Goal: Task Accomplishment & Management: Use online tool/utility

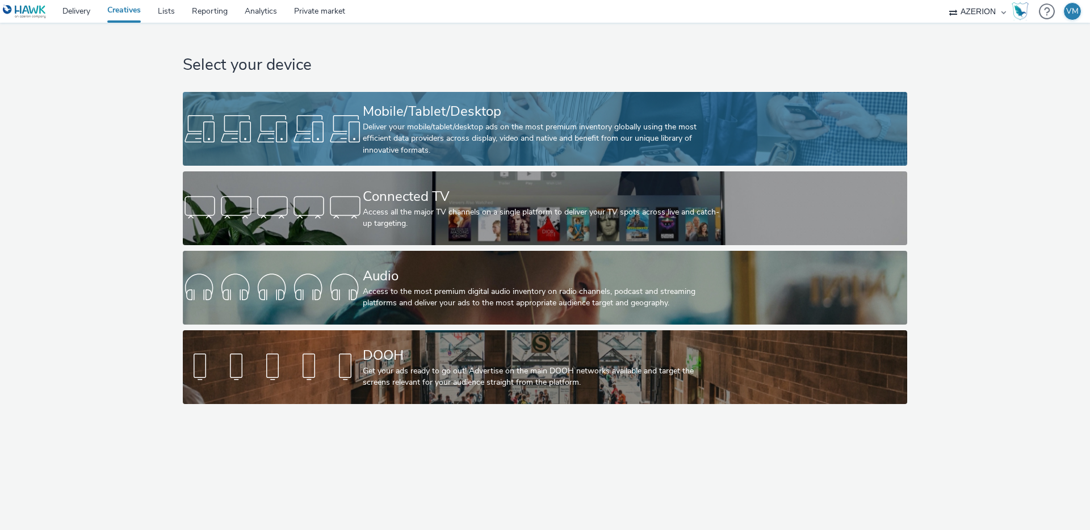
click at [417, 158] on div "Mobile/Tablet/Desktop Deliver your mobile/tablet/desktop ads on the most premiu…" at bounding box center [543, 129] width 360 height 74
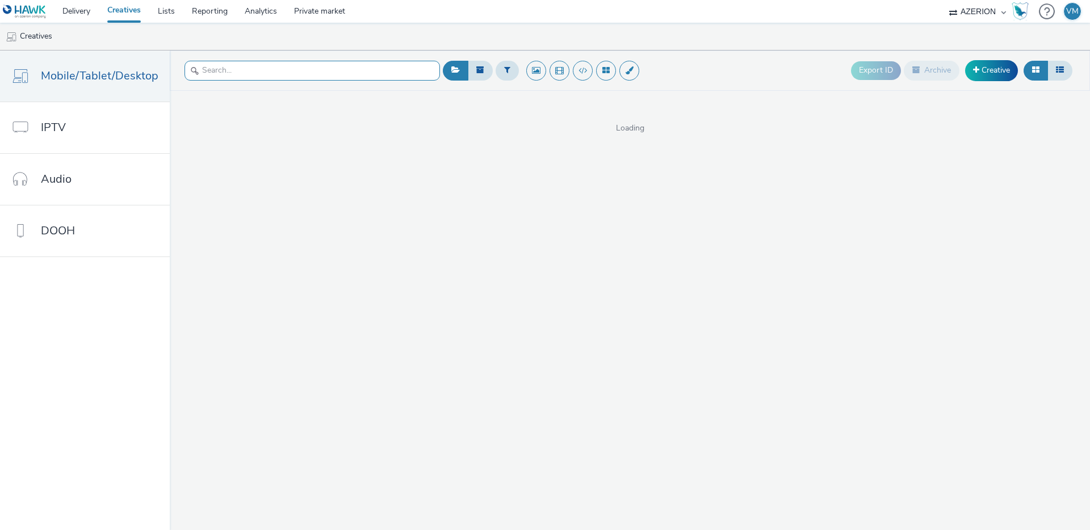
click at [292, 65] on input "text" at bounding box center [311, 71] width 255 height 20
type input "tiguan"
click at [275, 70] on input "tiguan" at bounding box center [311, 71] width 255 height 20
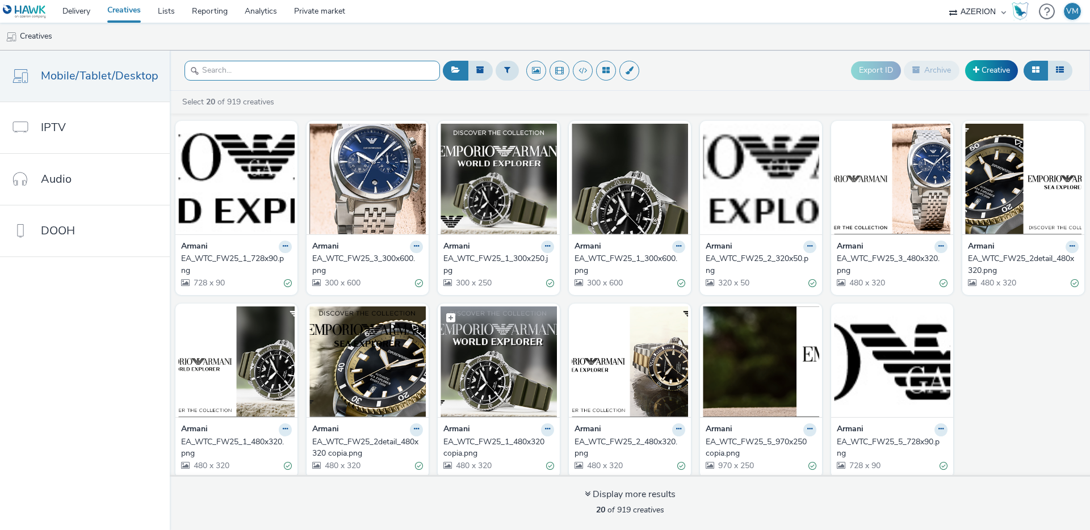
scroll to position [195, 0]
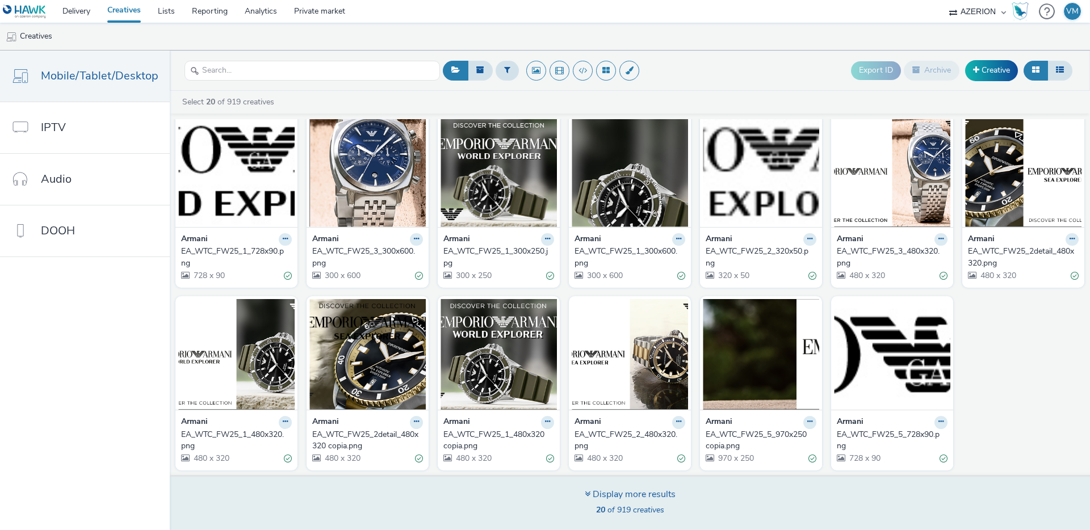
click at [594, 496] on div "Display more results" at bounding box center [630, 494] width 91 height 13
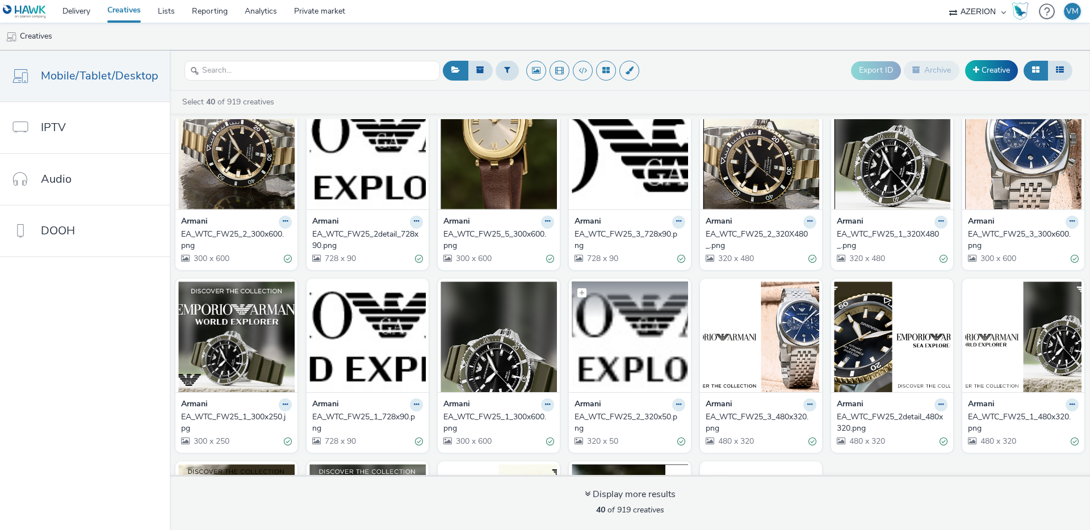
scroll to position [743, 0]
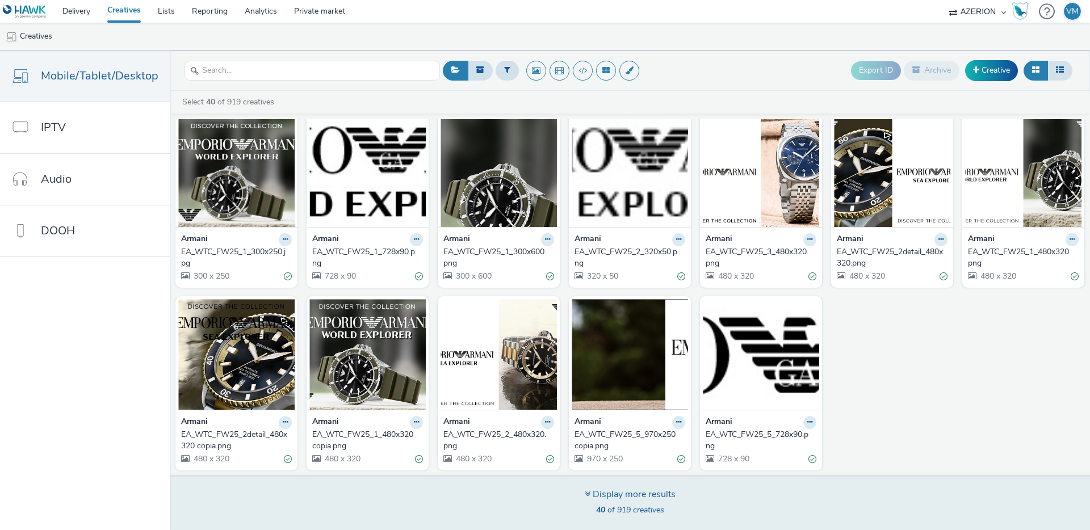
click at [581, 500] on div "Display more results 40 of 919 creatives" at bounding box center [630, 502] width 928 height 55
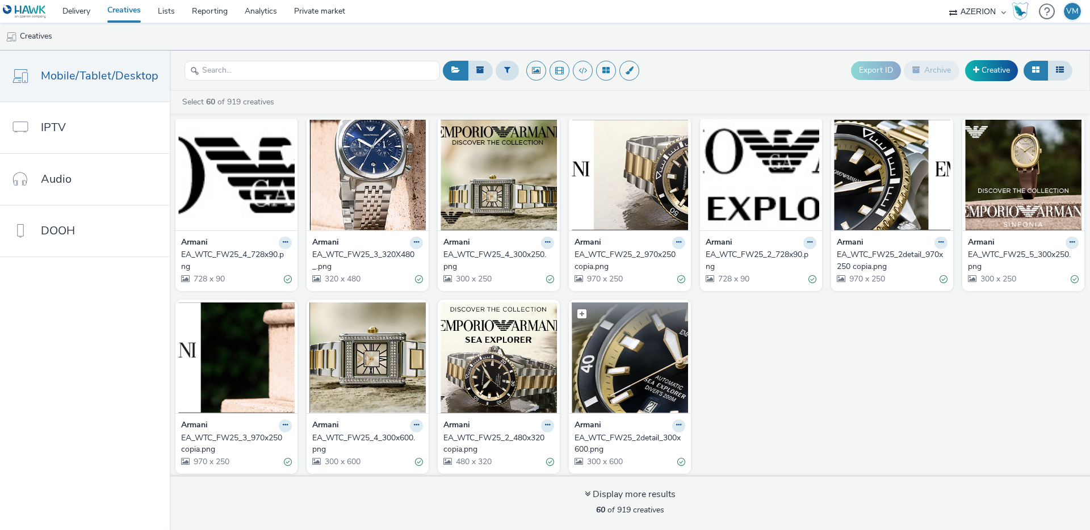
scroll to position [1292, 0]
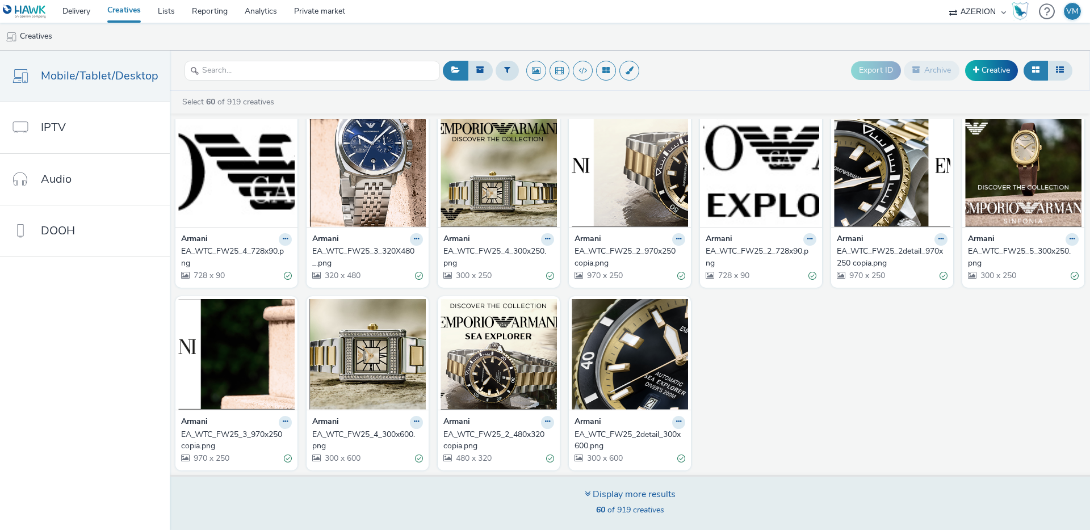
click at [615, 505] on span "60 of 919 creatives" at bounding box center [630, 510] width 68 height 11
click at [594, 492] on div "Display more results" at bounding box center [630, 494] width 91 height 13
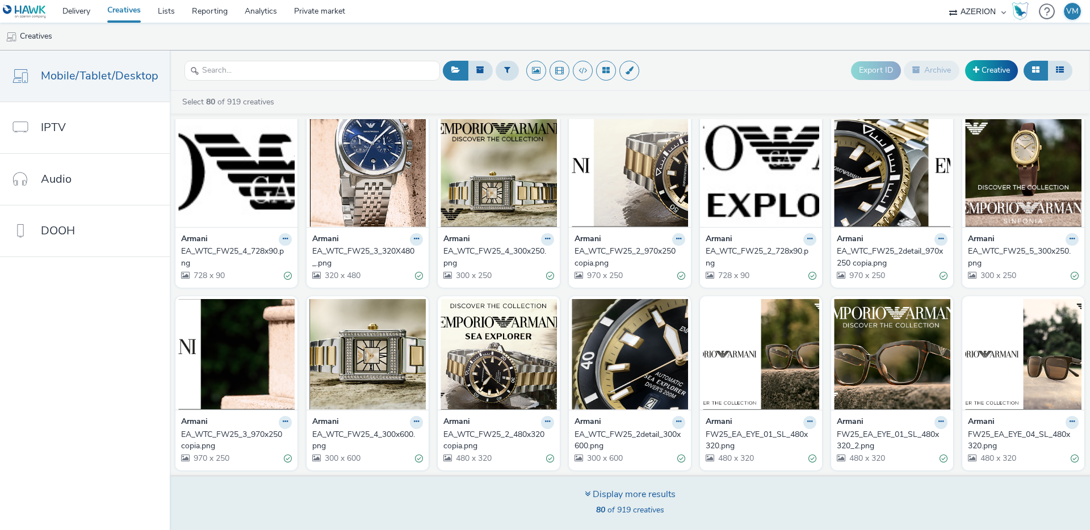
click at [636, 490] on div "Display more results" at bounding box center [630, 494] width 91 height 13
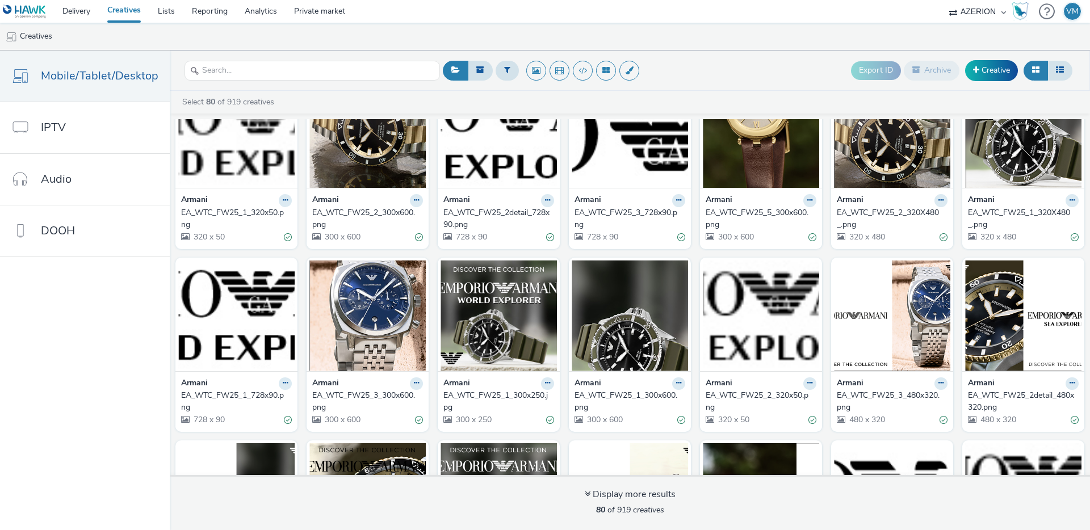
scroll to position [0, 0]
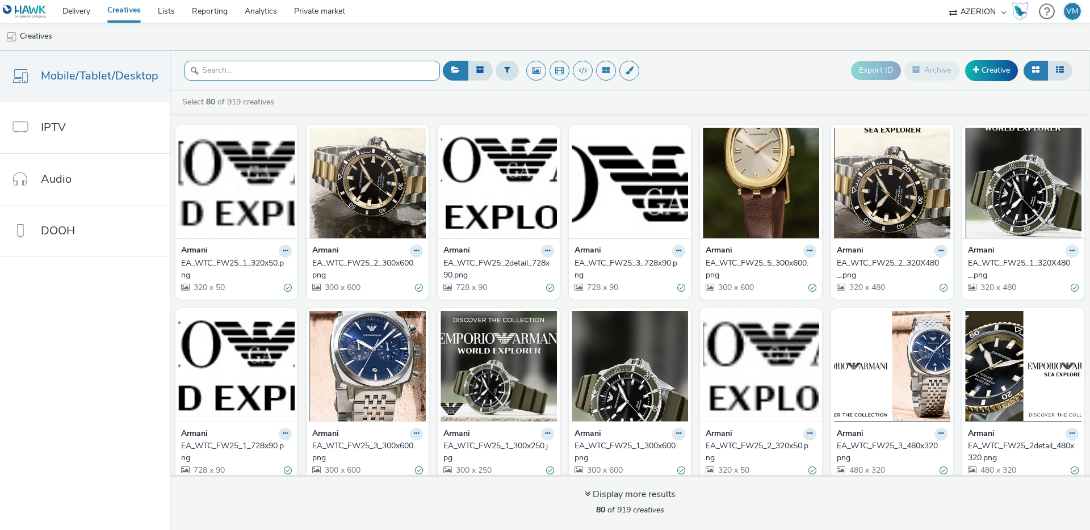
click at [299, 73] on input "text" at bounding box center [311, 71] width 255 height 20
paste input "opp-00081836"
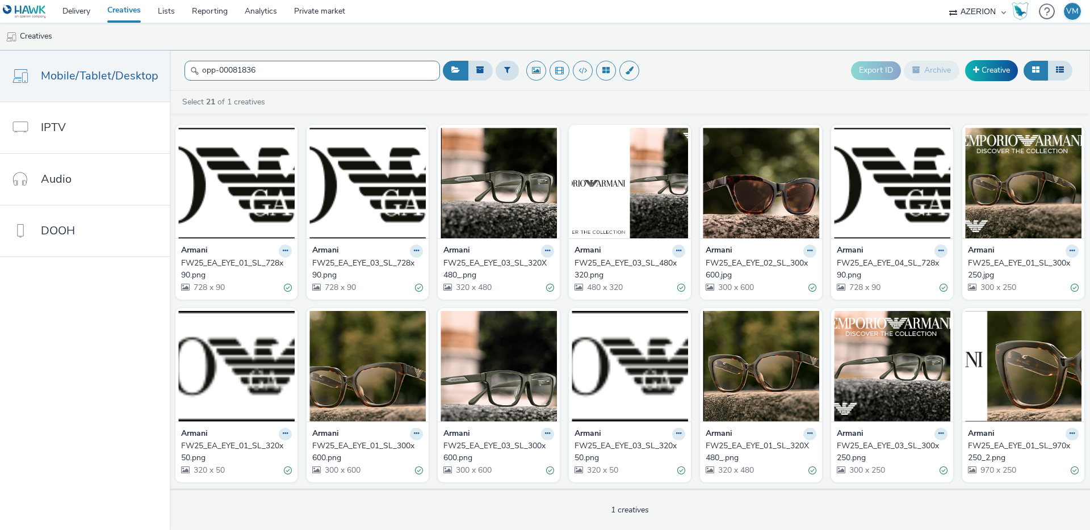
click at [300, 74] on input "opp-00081836" at bounding box center [311, 71] width 255 height 20
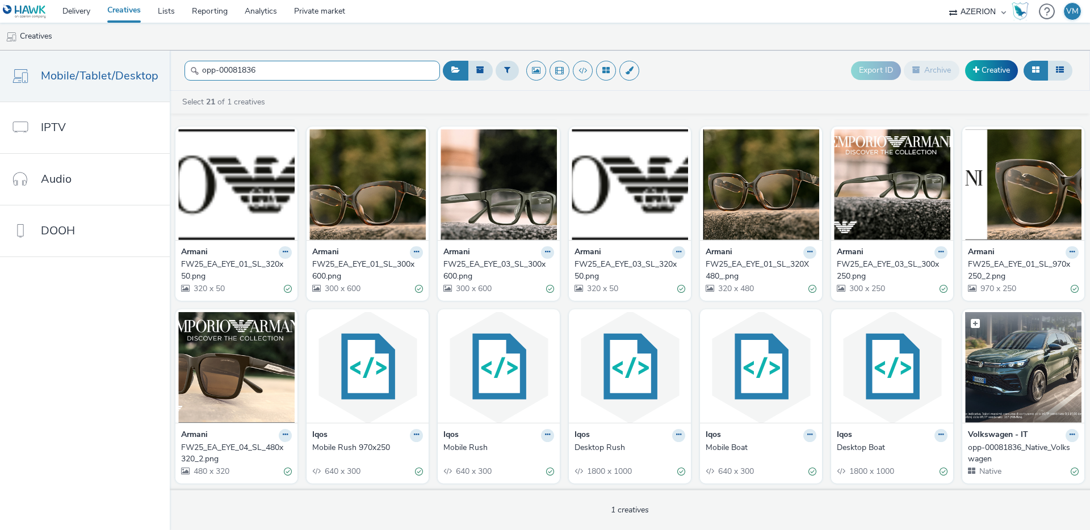
type input "opp-00081836"
click at [1006, 374] on img at bounding box center [1023, 367] width 116 height 111
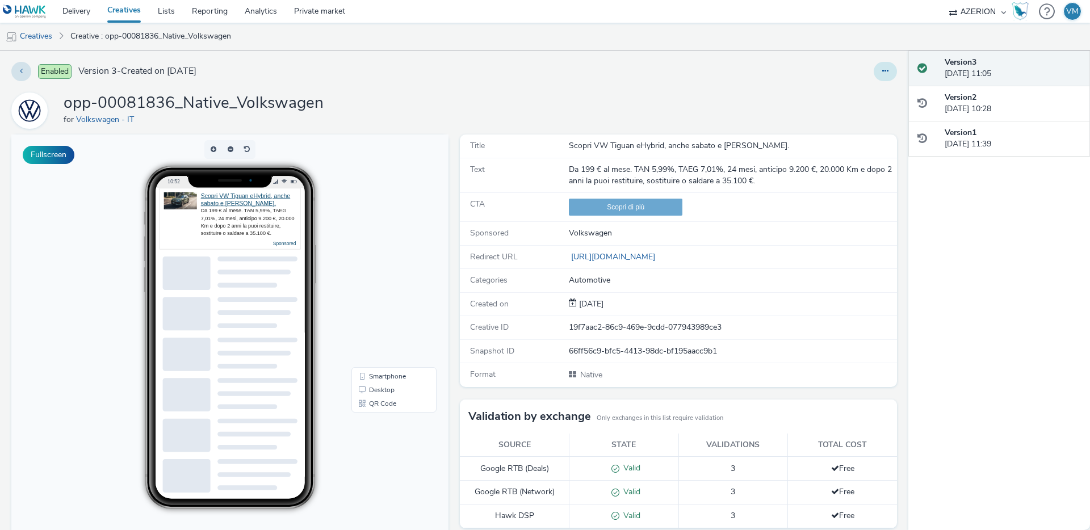
click at [879, 64] on button at bounding box center [885, 71] width 23 height 19
click at [853, 88] on link "Edit" at bounding box center [854, 94] width 85 height 23
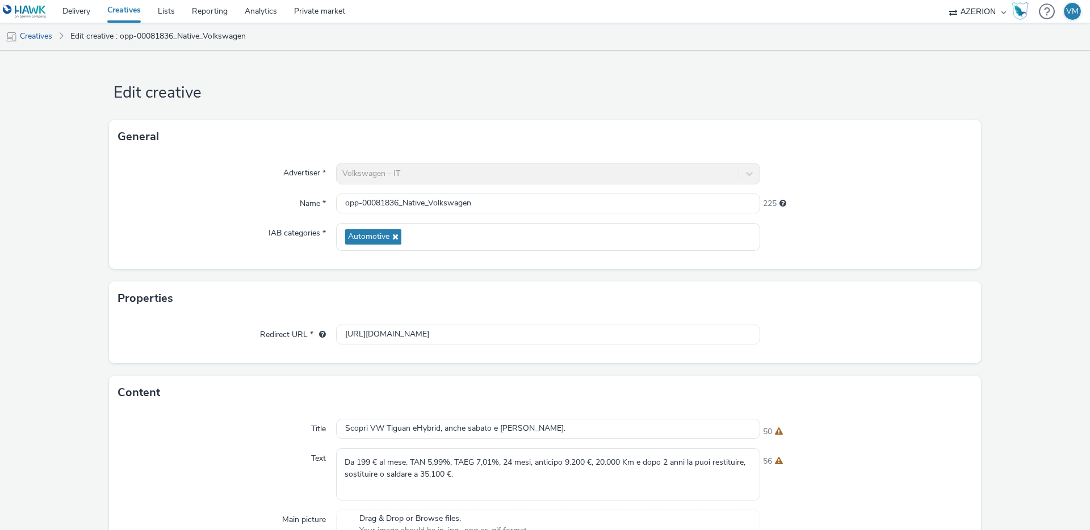
scroll to position [41, 0]
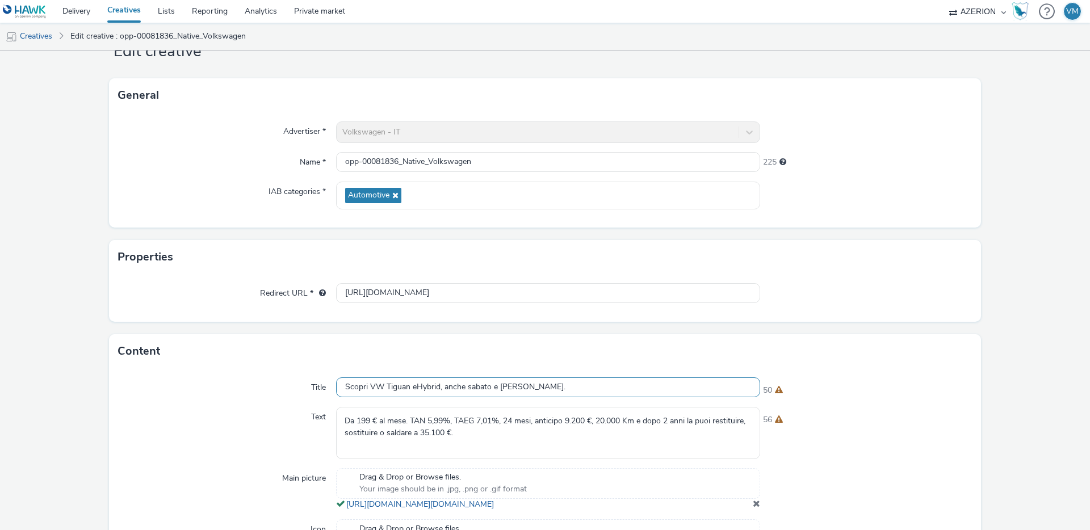
click at [403, 389] on input "Scopri VW Tiguan eHybrid, anche sabato e [PERSON_NAME]." at bounding box center [548, 388] width 424 height 20
paste input "con 7.000€ di Bonus Super Ibrido"
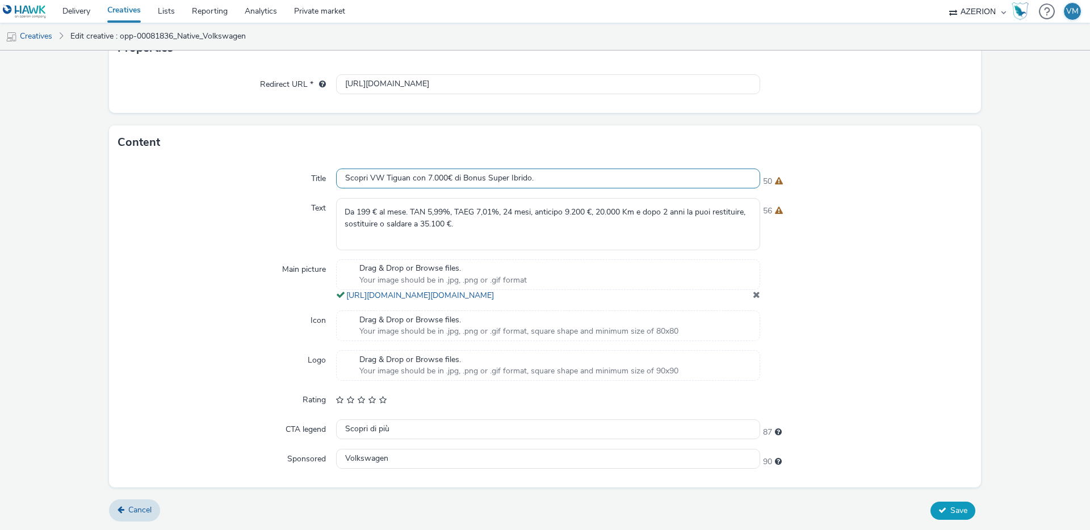
type input "Scopri VW Tiguan con 7.000€ di Bonus Super Ibrido."
click at [940, 518] on button "Save" at bounding box center [952, 511] width 45 height 18
